Goal: Information Seeking & Learning: Learn about a topic

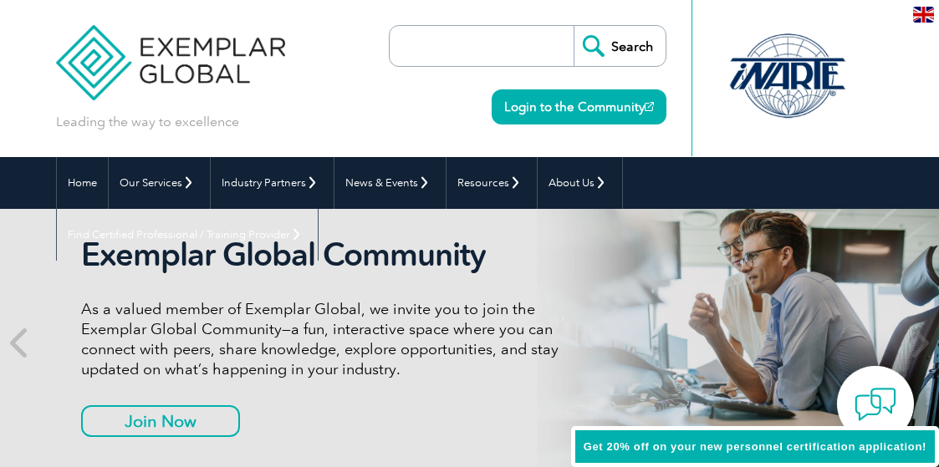
scroll to position [9, 0]
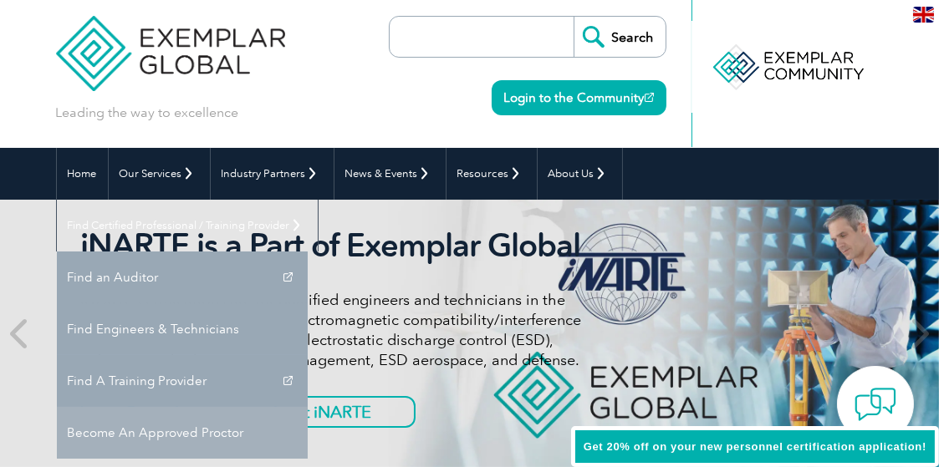
click at [308, 407] on link "Become An Approved Proctor" at bounding box center [182, 433] width 251 height 52
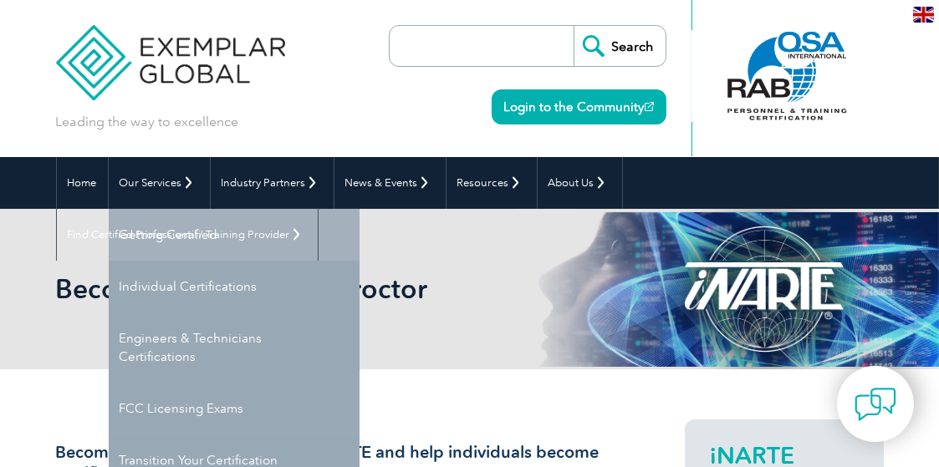
click at [187, 230] on link "Getting Certified" at bounding box center [234, 235] width 251 height 52
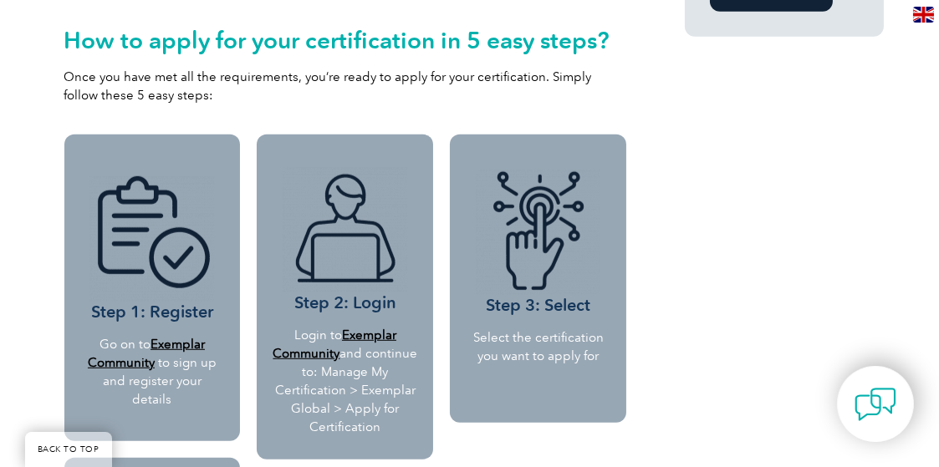
scroll to position [1590, 0]
